Goal: Transaction & Acquisition: Purchase product/service

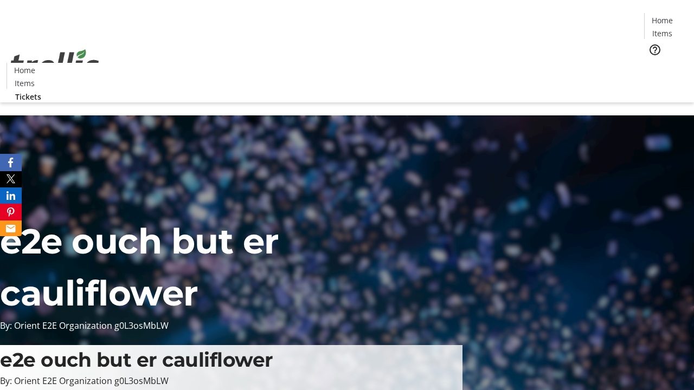
click at [653, 63] on span "Tickets" at bounding box center [666, 68] width 26 height 11
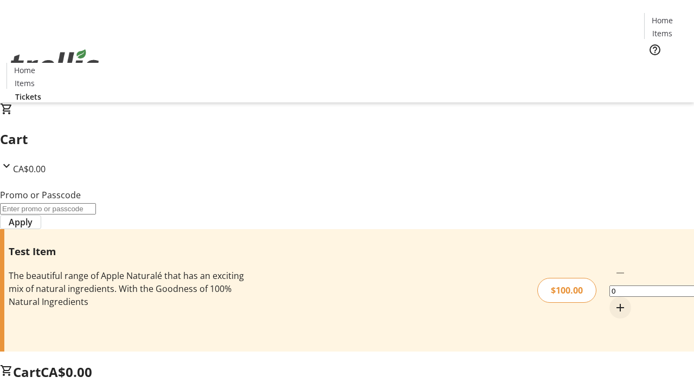
click at [614, 301] on mat-icon "Increment by one" at bounding box center [620, 307] width 13 height 13
type input "1"
type input "FLAT"
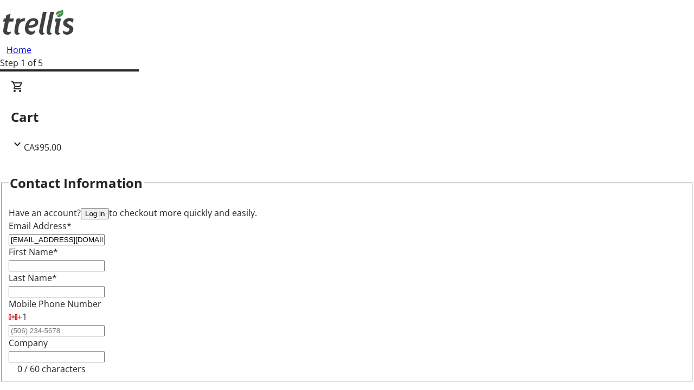
type input "[EMAIL_ADDRESS][DOMAIN_NAME]"
type input "Daisy"
type input "[PERSON_NAME]"
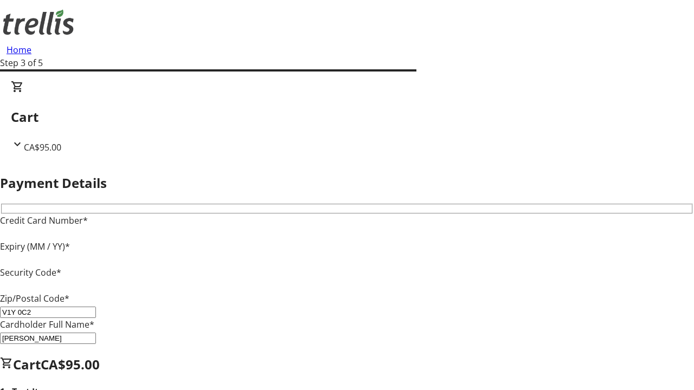
type input "V1Y 0C2"
